Goal: Task Accomplishment & Management: Use online tool/utility

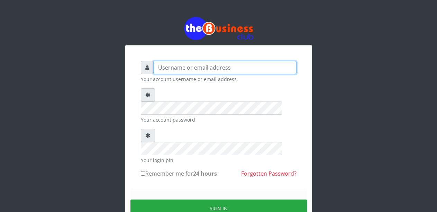
click at [182, 68] on input "text" at bounding box center [225, 67] width 143 height 13
type input "Malamsidi3030"
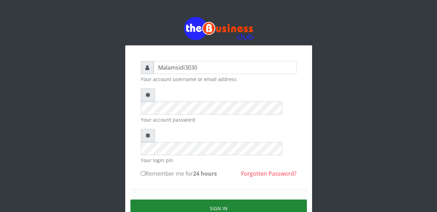
click at [207, 199] on button "Sign in" at bounding box center [218, 208] width 176 height 18
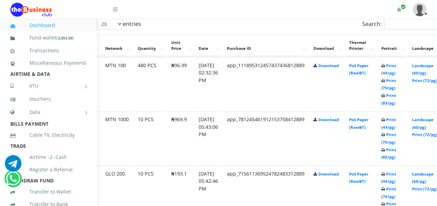
scroll to position [381, 54]
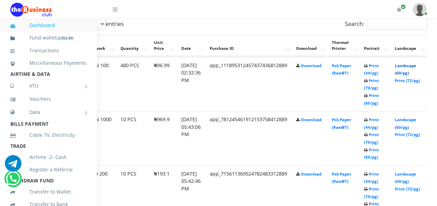
click at [410, 69] on link "Landscape (60/pg)" at bounding box center [405, 69] width 21 height 13
